Goal: Information Seeking & Learning: Learn about a topic

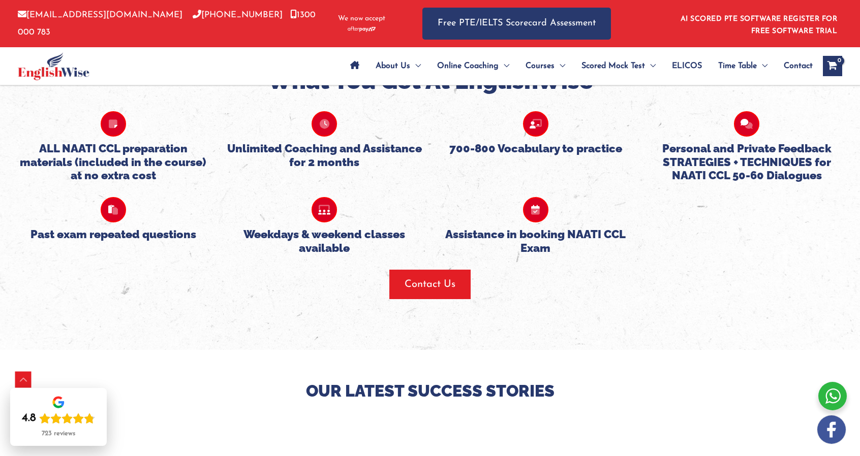
scroll to position [1118, 0]
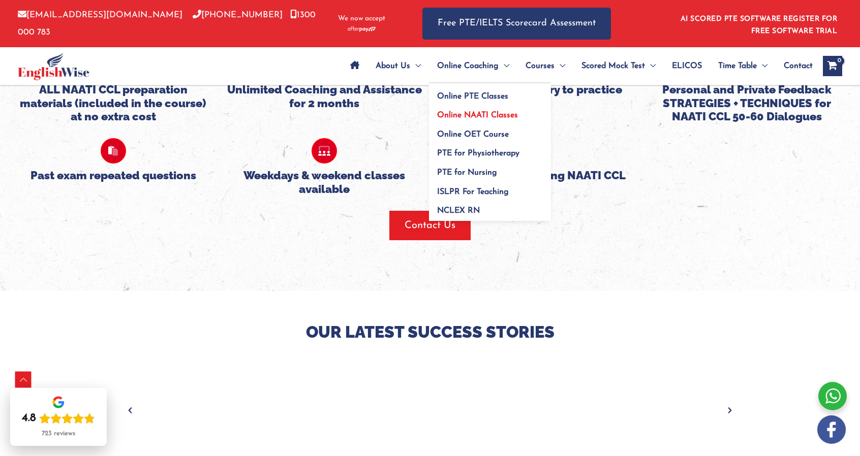
click at [497, 114] on span "Online NAATI Classes" at bounding box center [477, 115] width 81 height 8
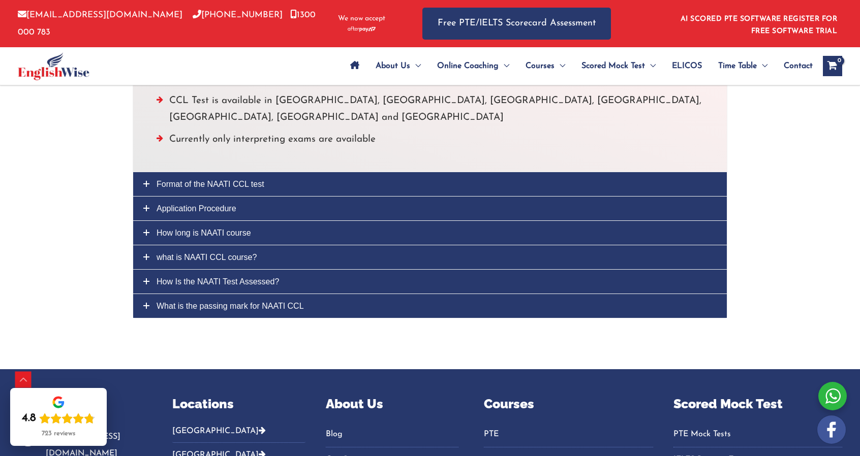
scroll to position [2794, 0]
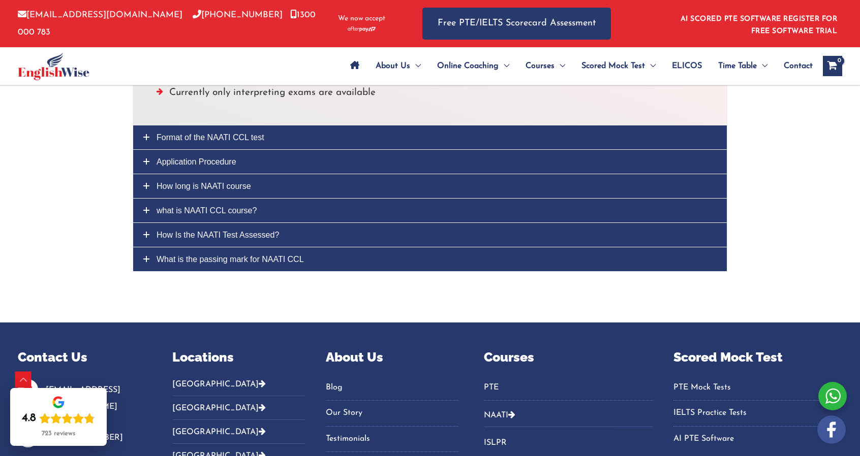
click at [145, 174] on link "How long is NAATI course" at bounding box center [429, 186] width 593 height 24
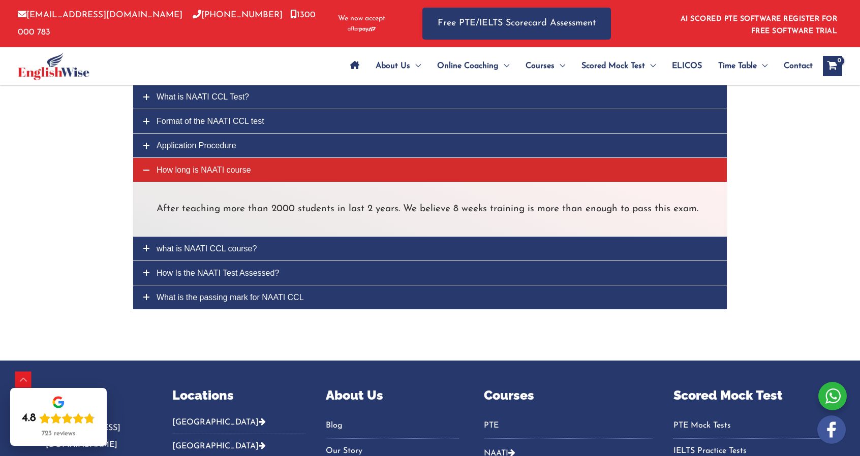
scroll to position [2641, 0]
